Goal: Task Accomplishment & Management: Use online tool/utility

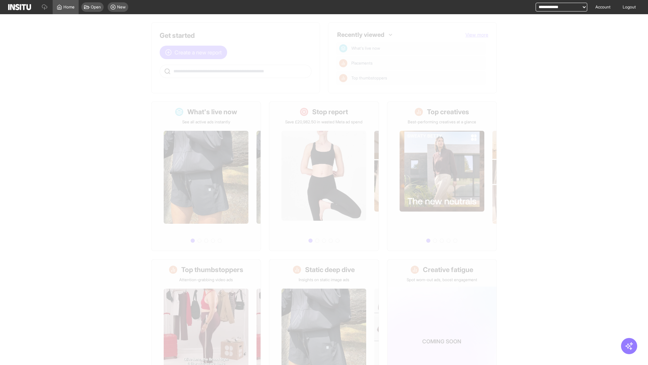
click at [195, 52] on span "Create a new report" at bounding box center [198, 52] width 47 height 8
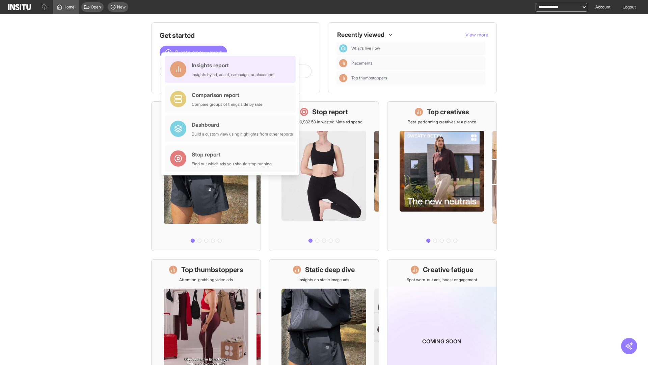
click at [232, 69] on div "Insights report Insights by ad, adset, campaign, or placement" at bounding box center [233, 69] width 83 height 16
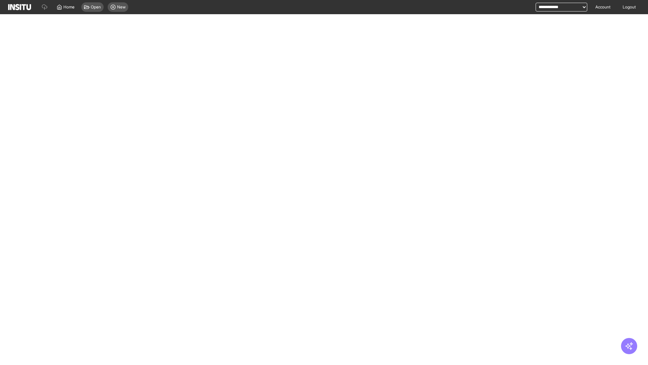
select select "**"
